Goal: Task Accomplishment & Management: Complete application form

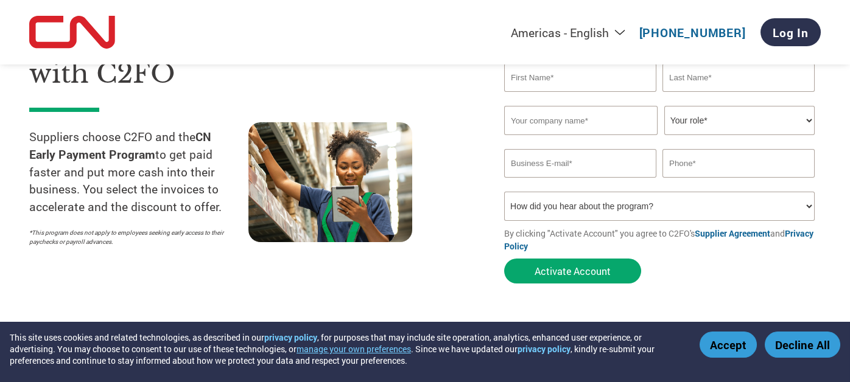
scroll to position [122, 0]
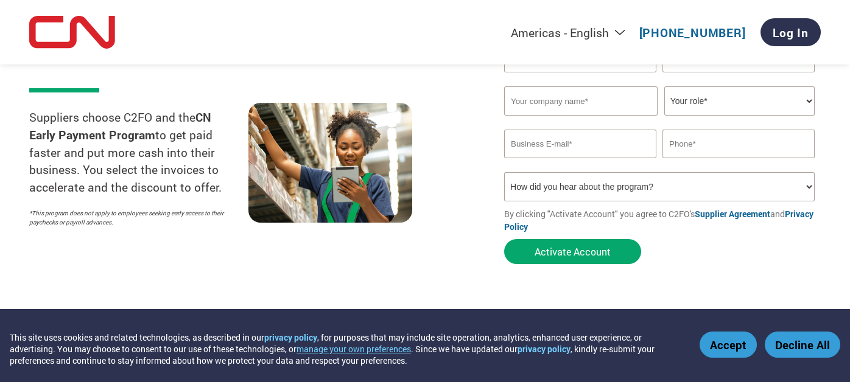
click at [742, 351] on button "Accept" at bounding box center [727, 345] width 57 height 26
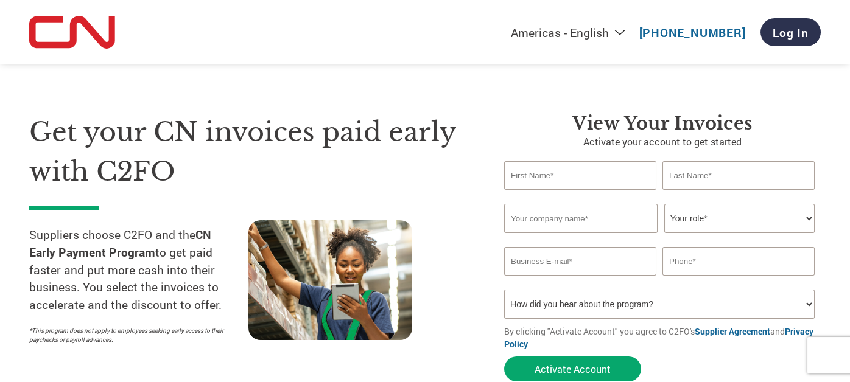
scroll to position [0, 0]
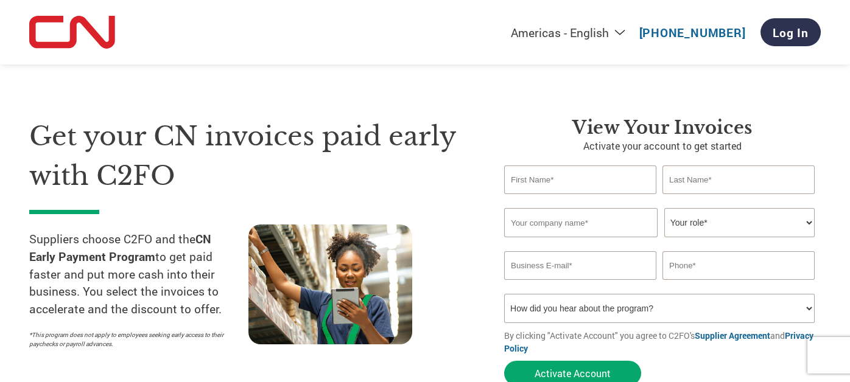
click at [532, 176] on input "text" at bounding box center [580, 180] width 152 height 29
type input "Jolene"
type input "Tinebra"
type input "admin@mx3rail.ca"
type input "7782454473"
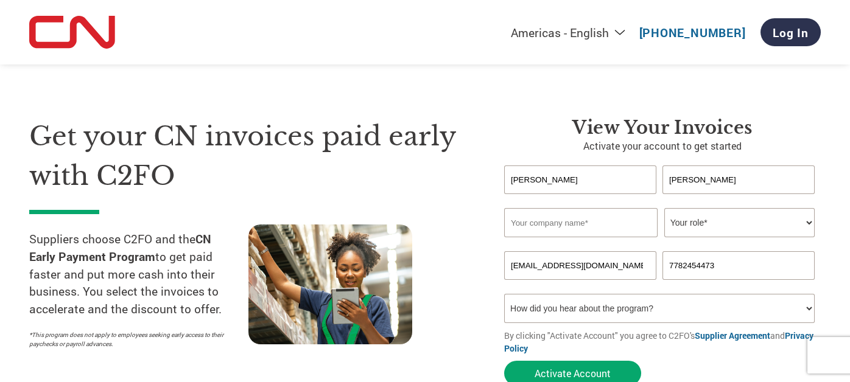
click at [549, 219] on input "text" at bounding box center [580, 222] width 153 height 29
type input "MX3 Rail and Civil Services Ltd"
click at [703, 228] on select "Your role* CFO Controller Credit Manager Finance Director Treasurer CEO Preside…" at bounding box center [739, 222] width 150 height 29
select select "OFFICE_MANAGER"
click at [664, 209] on select "Your role* CFO Controller Credit Manager Finance Director Treasurer CEO Preside…" at bounding box center [739, 222] width 150 height 29
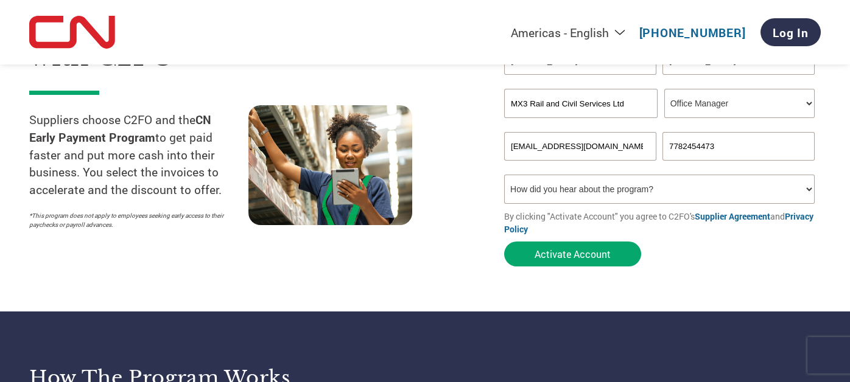
scroll to position [122, 0]
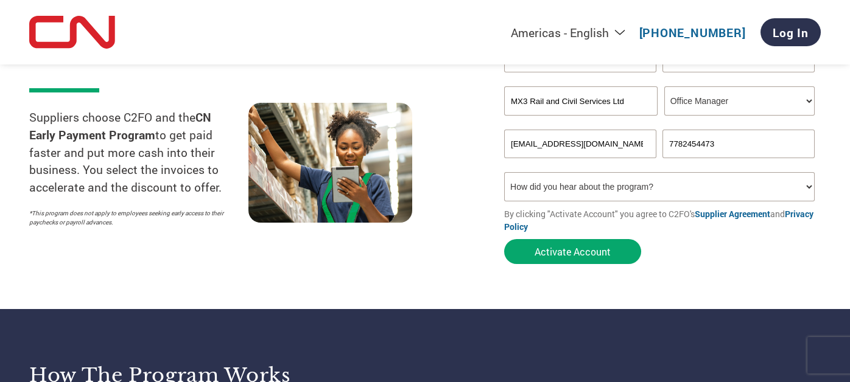
drag, startPoint x: 726, startPoint y: 144, endPoint x: 656, endPoint y: 148, distance: 70.7
click at [656, 148] on div "admin@mx3rail.ca 7782454473" at bounding box center [662, 144] width 316 height 29
type input "7785381324"
click at [595, 252] on button "Activate Account" at bounding box center [572, 251] width 137 height 25
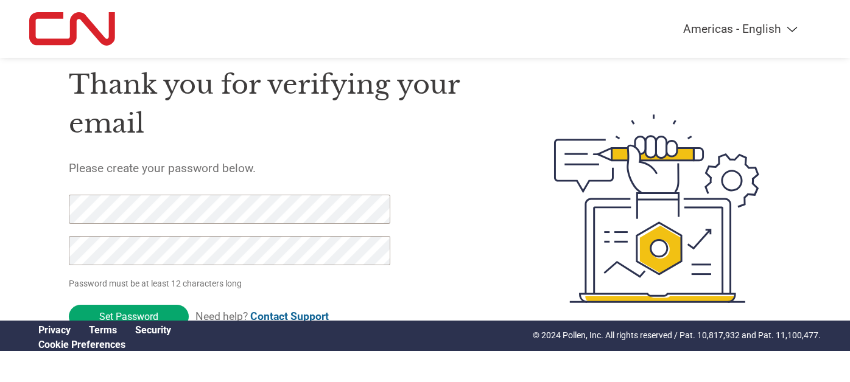
scroll to position [49, 0]
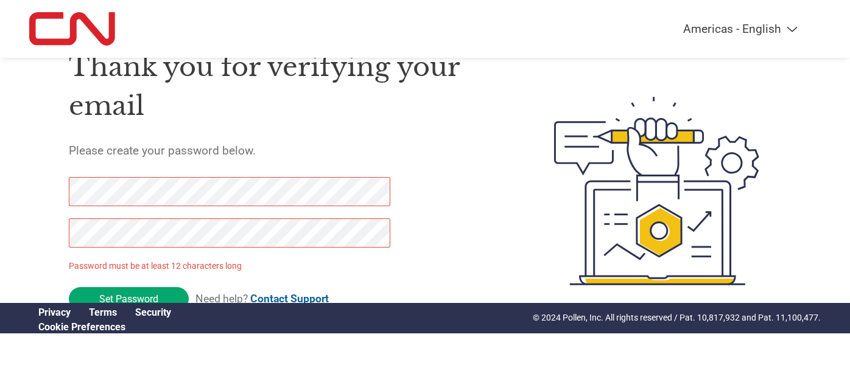
click at [59, 233] on div "Thank you for verifying your email Please create your password below. Password …" at bounding box center [424, 191] width 791 height 323
click at [304, 268] on p "Password must be at least 12 characters long" at bounding box center [231, 266] width 325 height 13
click at [66, 190] on div "Thank you for verifying your email Please create your password below. Password …" at bounding box center [424, 191] width 791 height 323
click at [55, 233] on div "Thank you for verifying your email Please create your password below. Password …" at bounding box center [424, 191] width 791 height 323
click at [65, 193] on div "Thank you for verifying your email Please create your password below. Password …" at bounding box center [424, 191] width 791 height 323
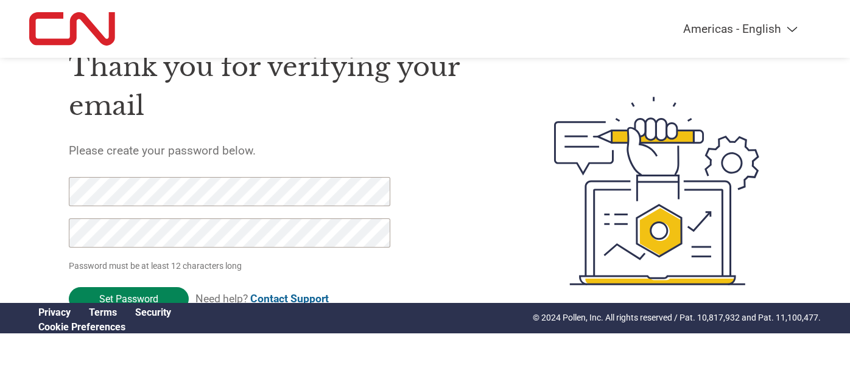
click at [103, 296] on input "Set Password" at bounding box center [129, 299] width 120 height 24
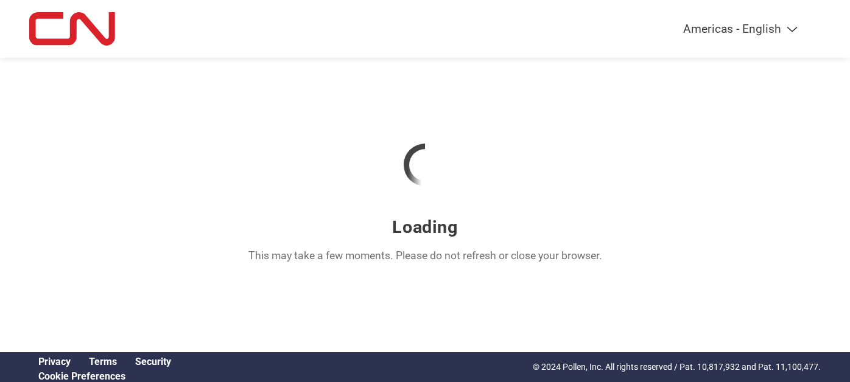
scroll to position [0, 0]
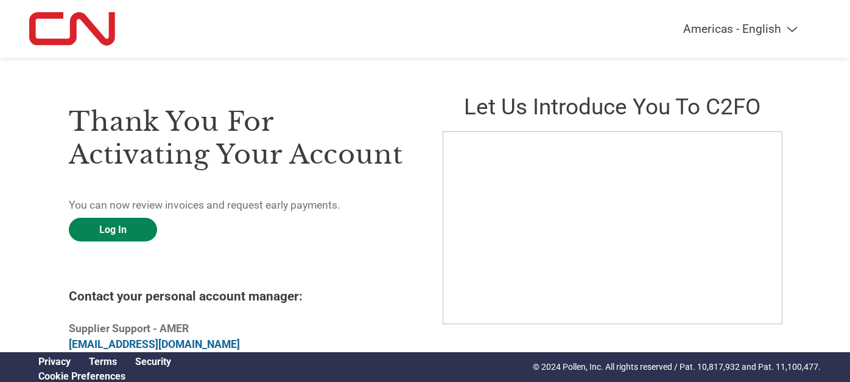
click at [113, 233] on link "Log In" at bounding box center [113, 230] width 88 height 24
